Goal: Task Accomplishment & Management: Manage account settings

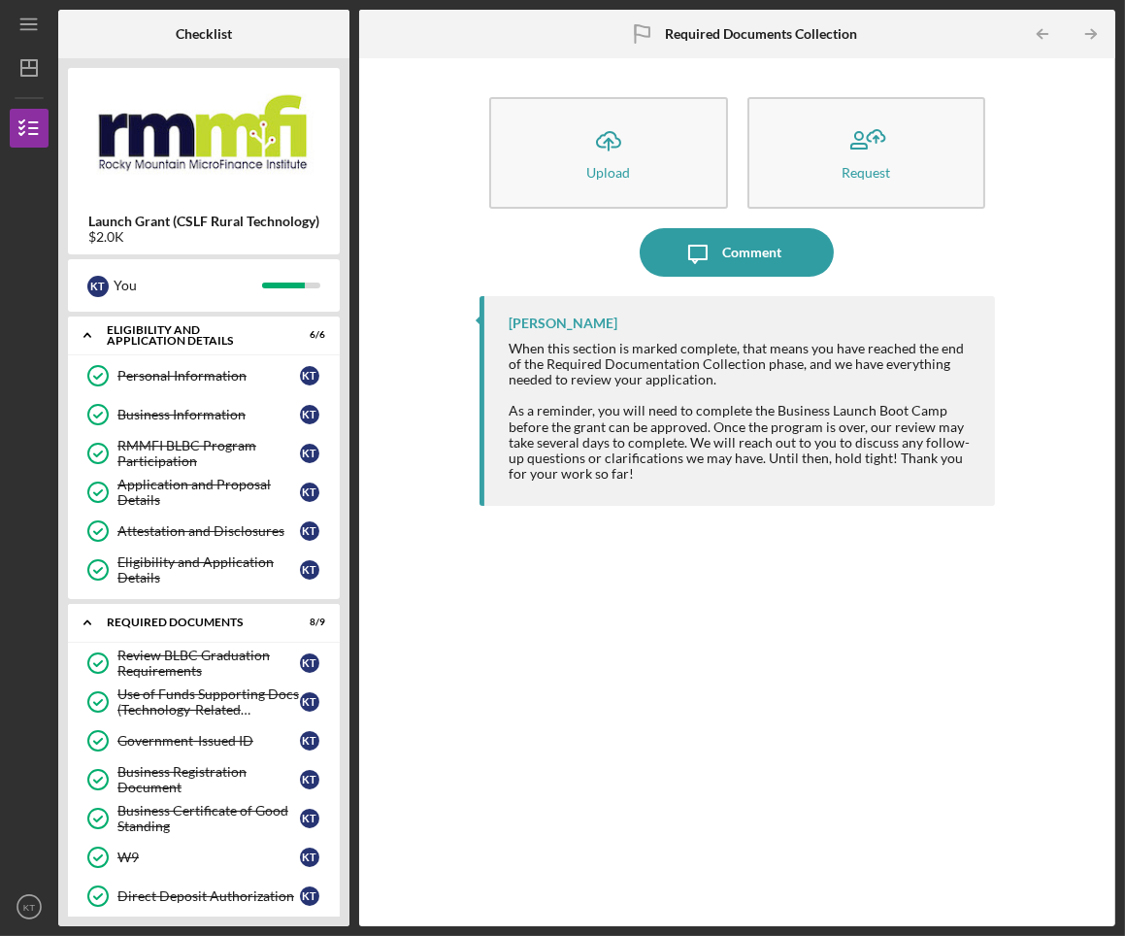
scroll to position [410, 0]
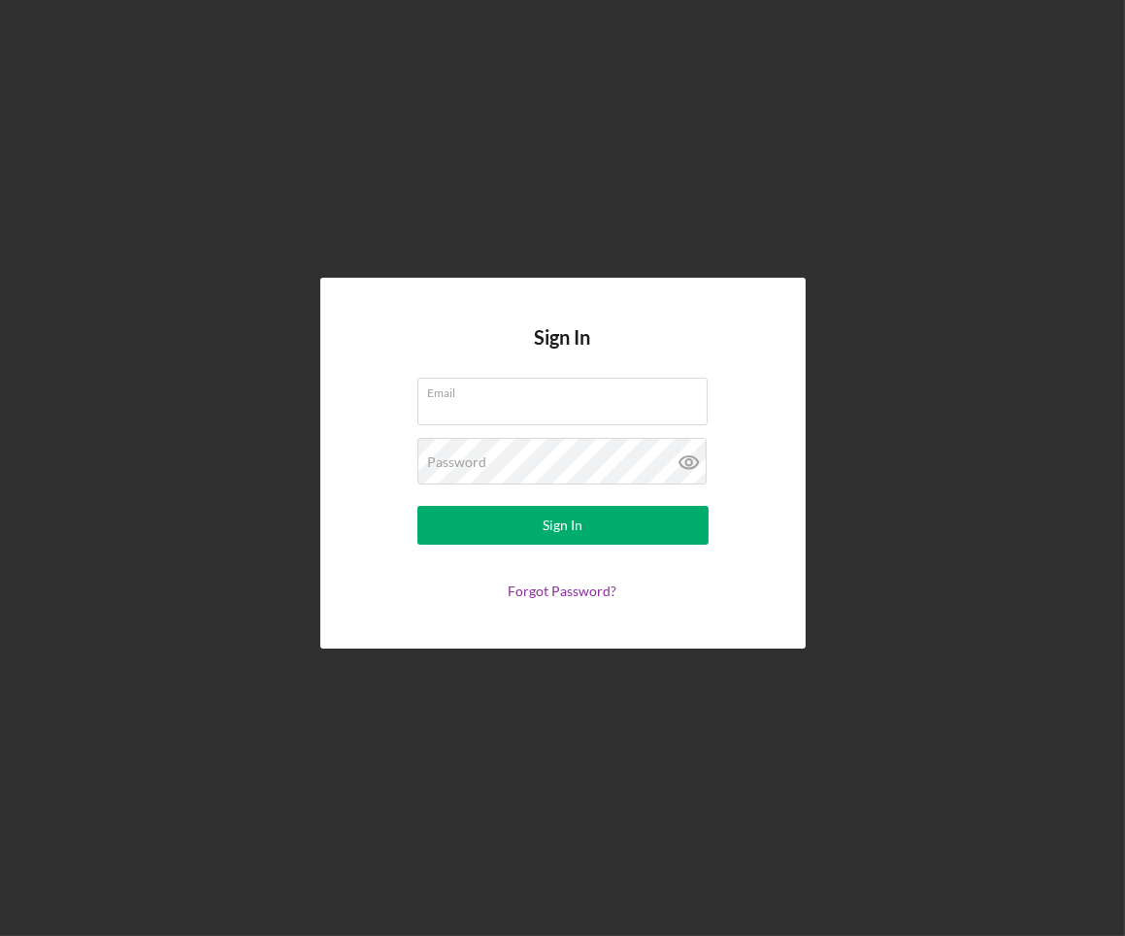
type input "[EMAIL_ADDRESS][PERSON_NAME][DOMAIN_NAME]"
click at [543, 551] on form "Email [EMAIL_ADDRESS][PERSON_NAME][DOMAIN_NAME] Password Sign In Forgot Passwor…" at bounding box center [563, 488] width 388 height 221
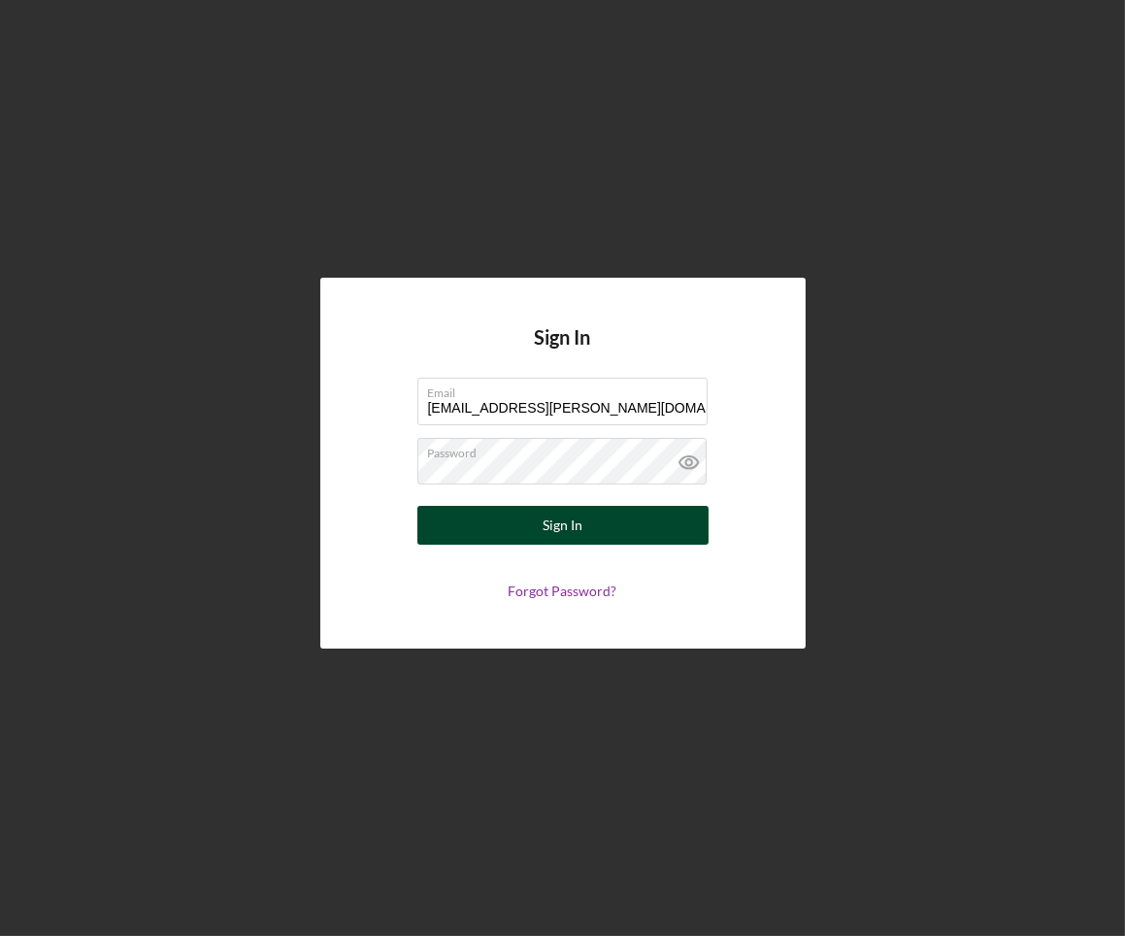
click at [592, 512] on button "Sign In" at bounding box center [562, 525] width 291 height 39
